Goal: Find specific page/section: Find specific page/section

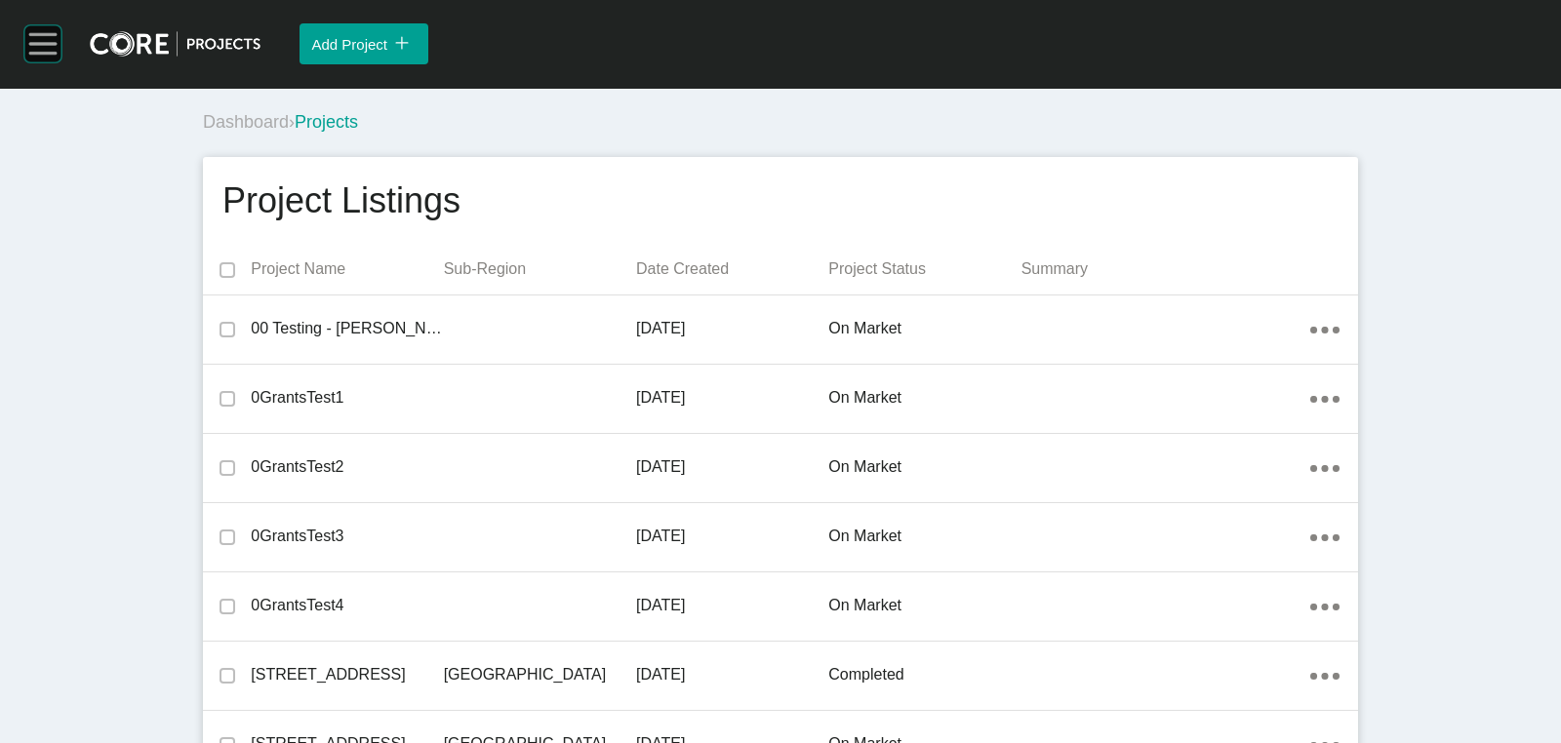
click at [42, 56] on rect at bounding box center [42, 43] width 37 height 37
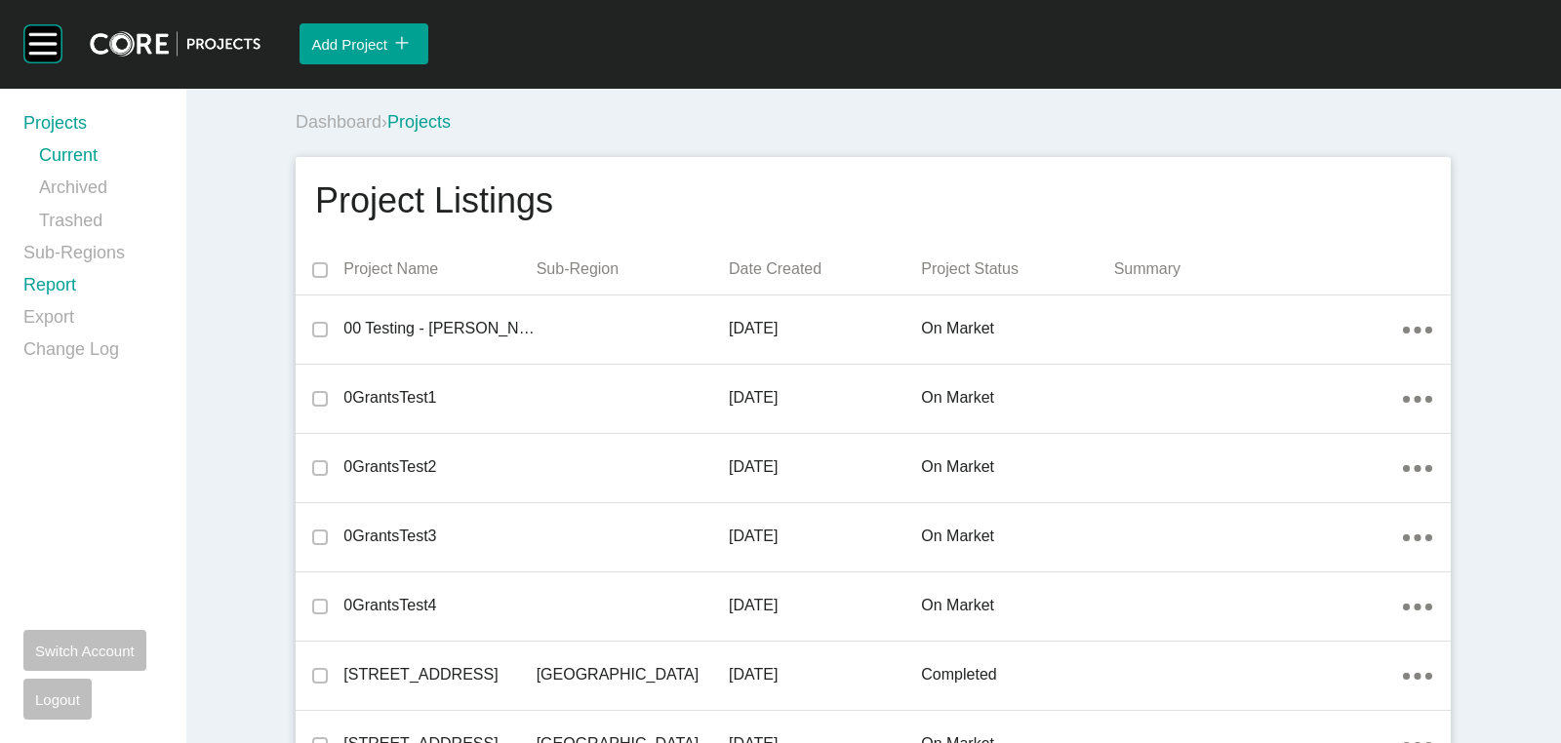
click at [59, 285] on link "Report" at bounding box center [92, 289] width 139 height 32
click at [32, 49] on rect at bounding box center [42, 43] width 37 height 37
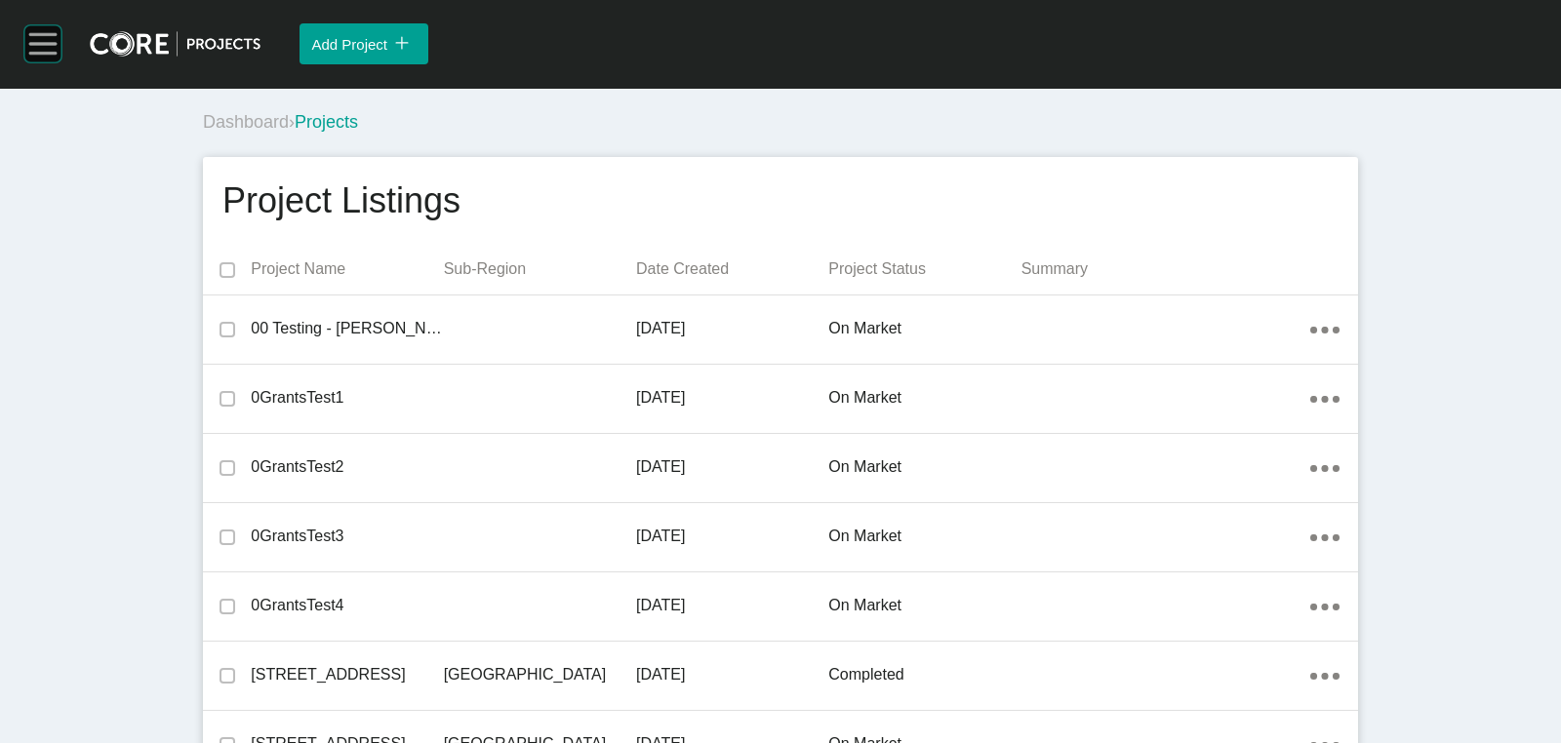
click at [32, 49] on rect at bounding box center [42, 43] width 37 height 37
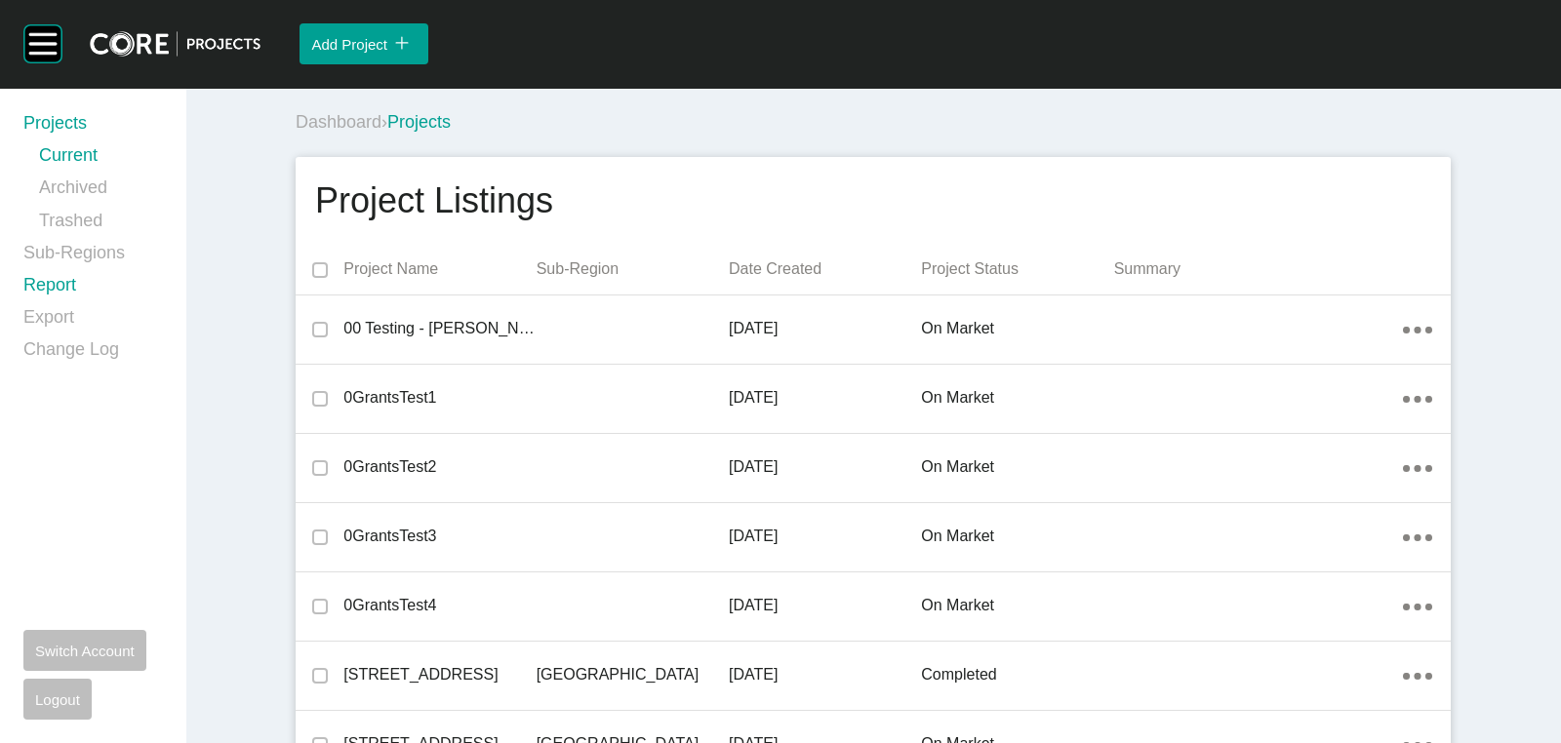
click at [49, 289] on link "Report" at bounding box center [92, 289] width 139 height 32
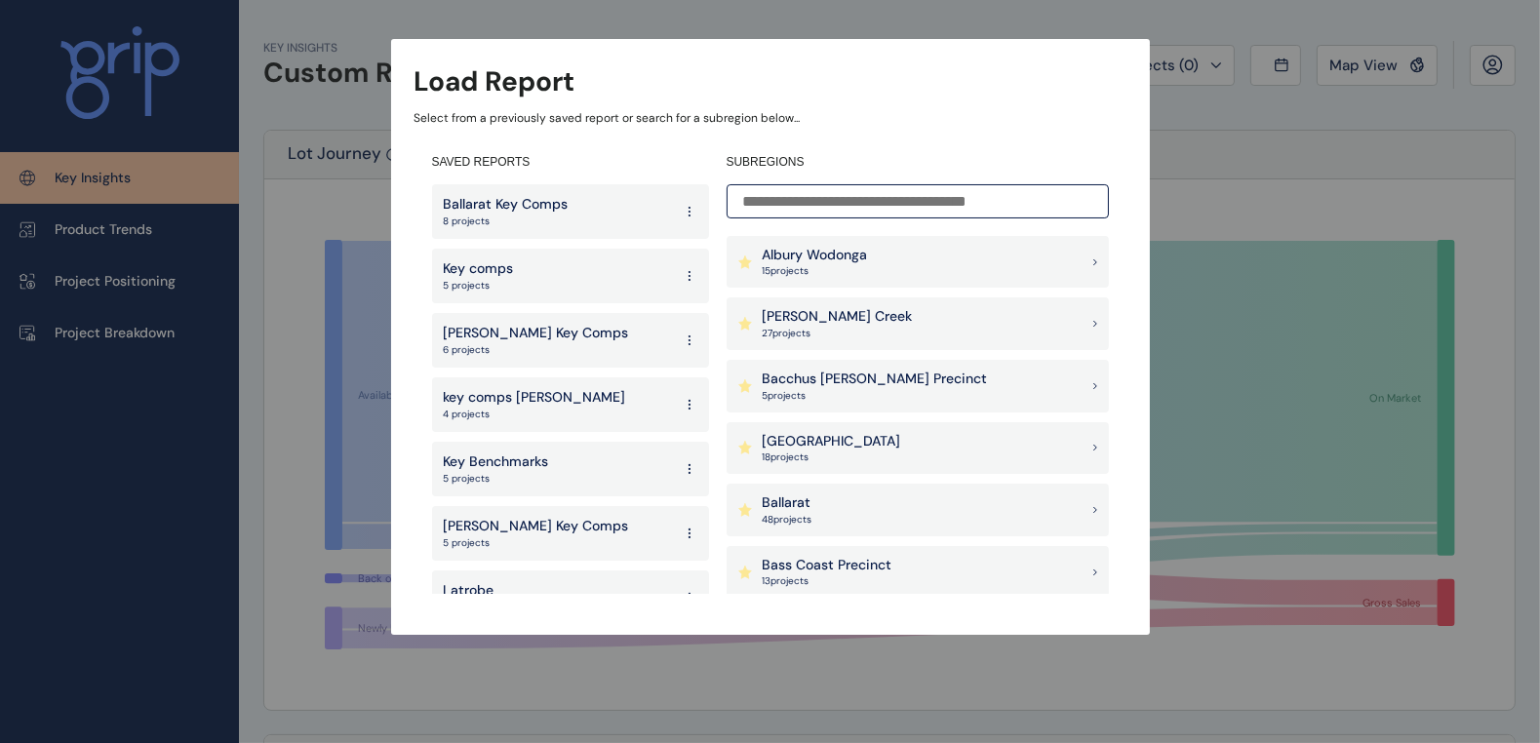
click at [876, 309] on div "Armstrong Creek 27 project s" at bounding box center [918, 323] width 382 height 53
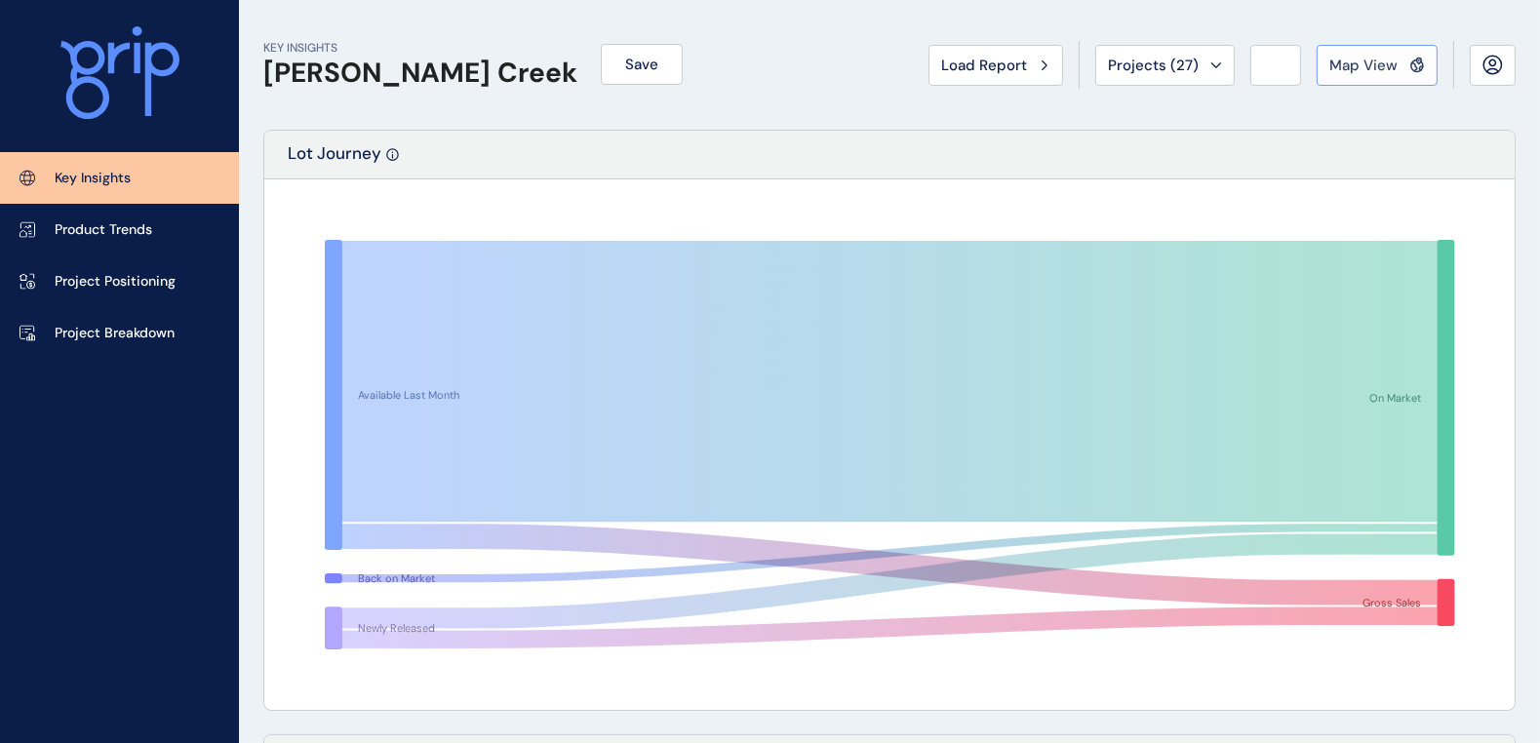
click at [1380, 57] on span "Map View" at bounding box center [1363, 66] width 68 height 20
